Goal: Task Accomplishment & Management: Manage account settings

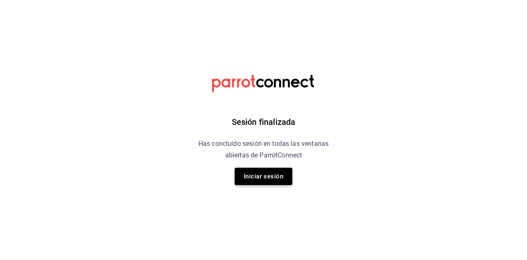
click at [275, 172] on button "Iniciar sesión" at bounding box center [263, 175] width 58 height 17
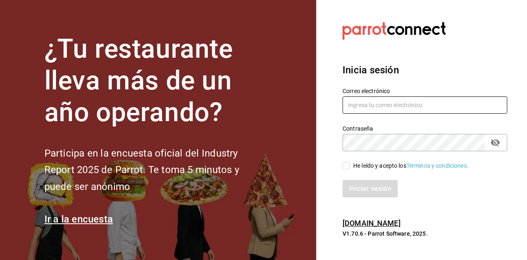
type input "[EMAIL_ADDRESS][DOMAIN_NAME]"
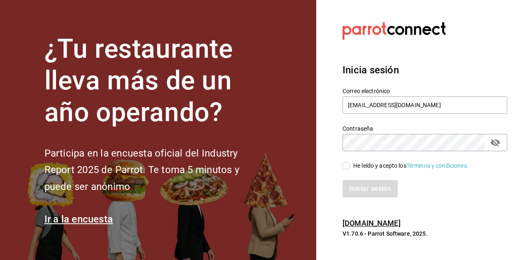
click at [346, 167] on input "He leído y acepto los Términos y condiciones." at bounding box center [345, 165] width 7 height 7
checkbox input "true"
click at [365, 186] on button "Iniciar sesión" at bounding box center [370, 188] width 56 height 17
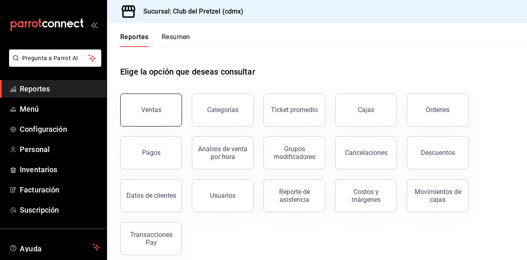
click at [146, 108] on div "Ventas" at bounding box center [151, 110] width 20 height 8
